Goal: Task Accomplishment & Management: Complete application form

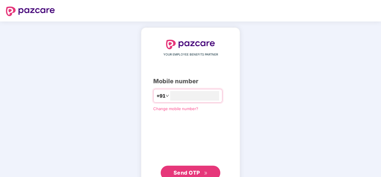
type input "**********"
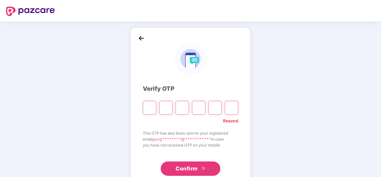
type input "*"
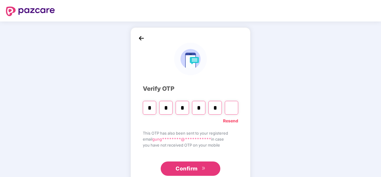
type input "*"
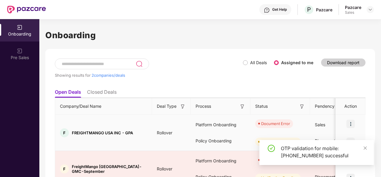
scroll to position [32, 0]
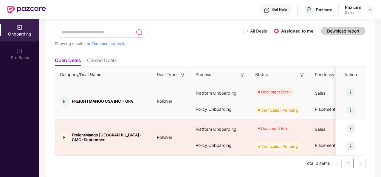
click at [351, 92] on img at bounding box center [351, 92] width 8 height 8
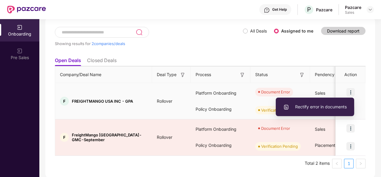
click at [327, 105] on span "Rectify error in documents" at bounding box center [315, 106] width 64 height 7
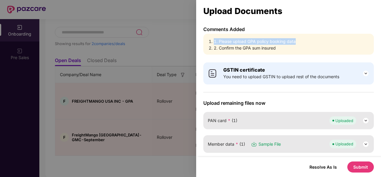
drag, startPoint x: 296, startPoint y: 42, endPoint x: 205, endPoint y: 42, distance: 91.9
click at [205, 42] on div "1. Please upload GPA policy booking data 2. Confirm the GPA sum insured" at bounding box center [288, 44] width 171 height 21
click at [251, 57] on div "Comments Added 1. Please upload GPA policy booking data 2. Confirm the GPA sum …" at bounding box center [288, 91] width 185 height 131
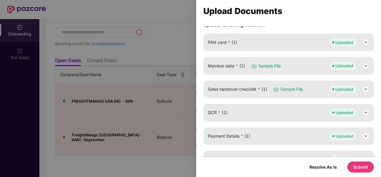
scroll to position [78, 0]
click at [365, 88] on img at bounding box center [365, 89] width 7 height 7
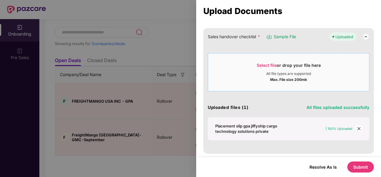
scroll to position [0, 0]
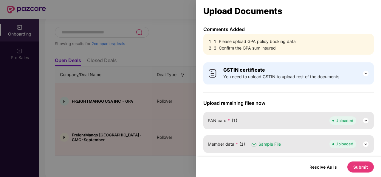
click at [182, 83] on div at bounding box center [190, 88] width 381 height 177
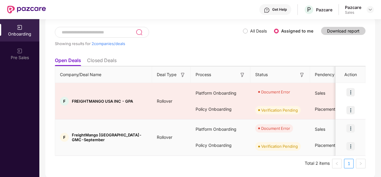
click at [348, 127] on img at bounding box center [351, 128] width 8 height 8
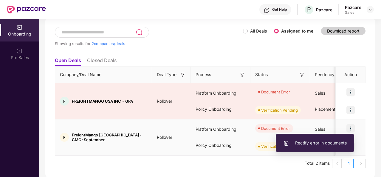
click at [324, 143] on span "Rectify error in documents" at bounding box center [315, 143] width 64 height 7
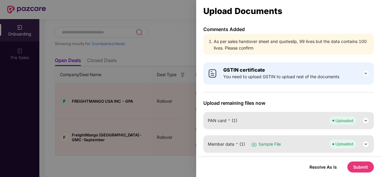
click at [170, 58] on div at bounding box center [190, 88] width 381 height 177
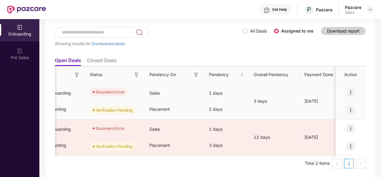
scroll to position [0, 167]
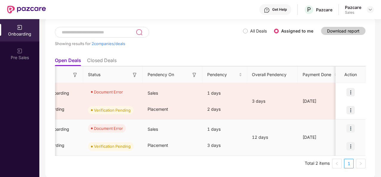
click at [351, 126] on img at bounding box center [351, 128] width 8 height 8
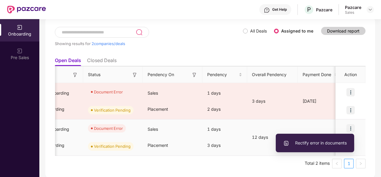
click at [320, 142] on span "Rectify error in documents" at bounding box center [315, 143] width 64 height 7
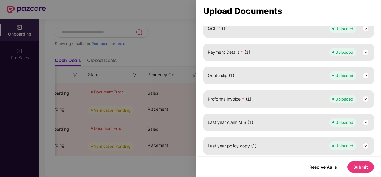
scroll to position [0, 0]
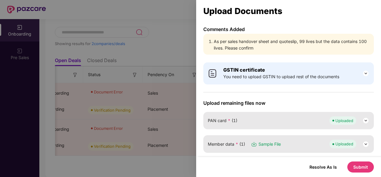
click at [327, 46] on li "As per sales handover sheet and quoteslip, 99 lives but the data contains 100 l…" at bounding box center [292, 44] width 156 height 13
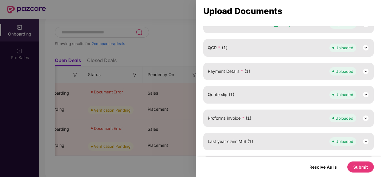
scroll to position [162, 0]
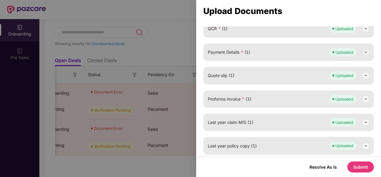
click at [178, 53] on div at bounding box center [190, 88] width 381 height 177
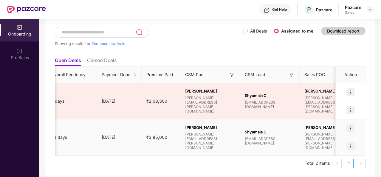
scroll to position [0, 369]
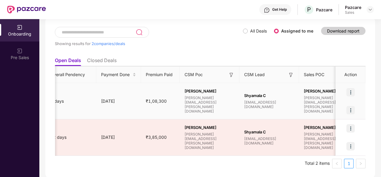
drag, startPoint x: 185, startPoint y: 95, endPoint x: 219, endPoint y: 95, distance: 34.3
click at [219, 93] on span "[PERSON_NAME]" at bounding box center [210, 91] width 50 height 5
copy span "[PERSON_NAME]"
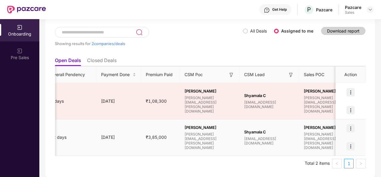
scroll to position [0, 577]
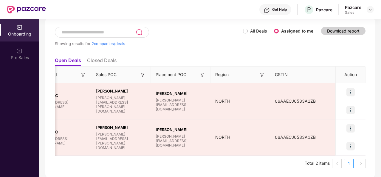
click at [268, 57] on ul "Open Deals Closed Deals" at bounding box center [210, 60] width 311 height 12
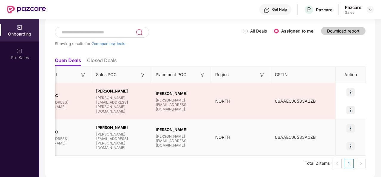
click at [354, 129] on img at bounding box center [351, 128] width 8 height 8
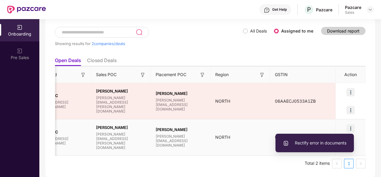
click at [322, 142] on span "Rectify error in documents" at bounding box center [315, 143] width 64 height 7
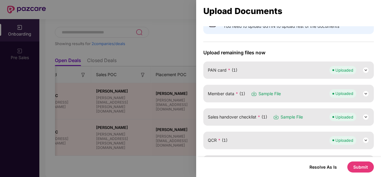
scroll to position [55, 0]
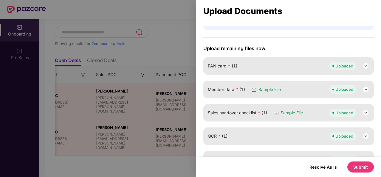
click at [366, 89] on img at bounding box center [365, 89] width 7 height 7
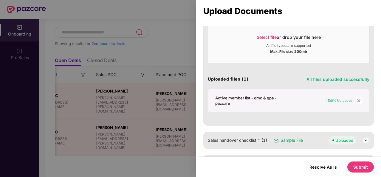
scroll to position [136, 0]
click at [248, 98] on div "Active member list - gmc & gpa - pazcare" at bounding box center [252, 100] width 75 height 11
